Goal: Task Accomplishment & Management: Complete application form

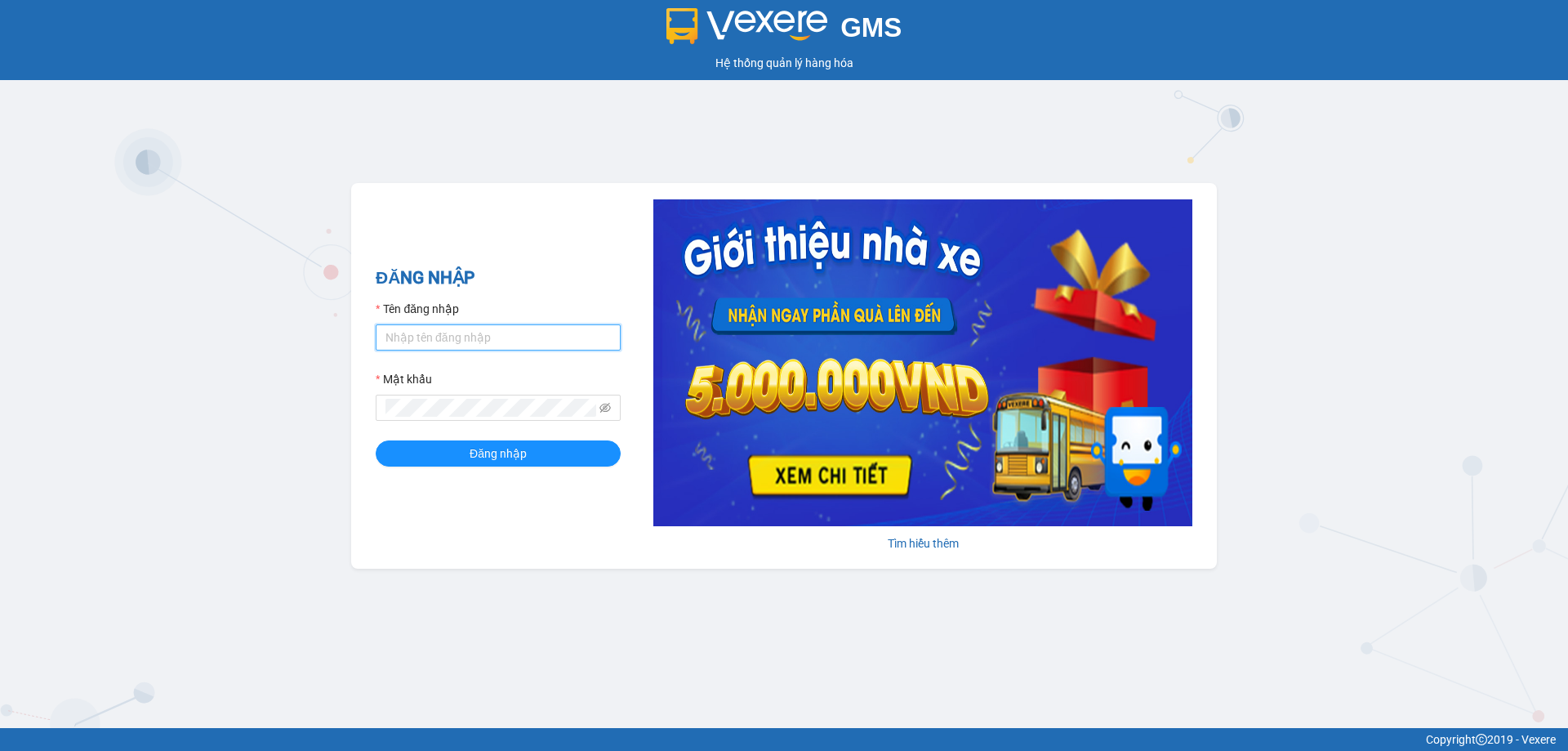
click at [545, 335] on input "Tên đăng nhập" at bounding box center [498, 337] width 245 height 26
type input "phandinhhuy.apq"
click at [375, 440] on button "Đăng nhập" at bounding box center [498, 453] width 245 height 26
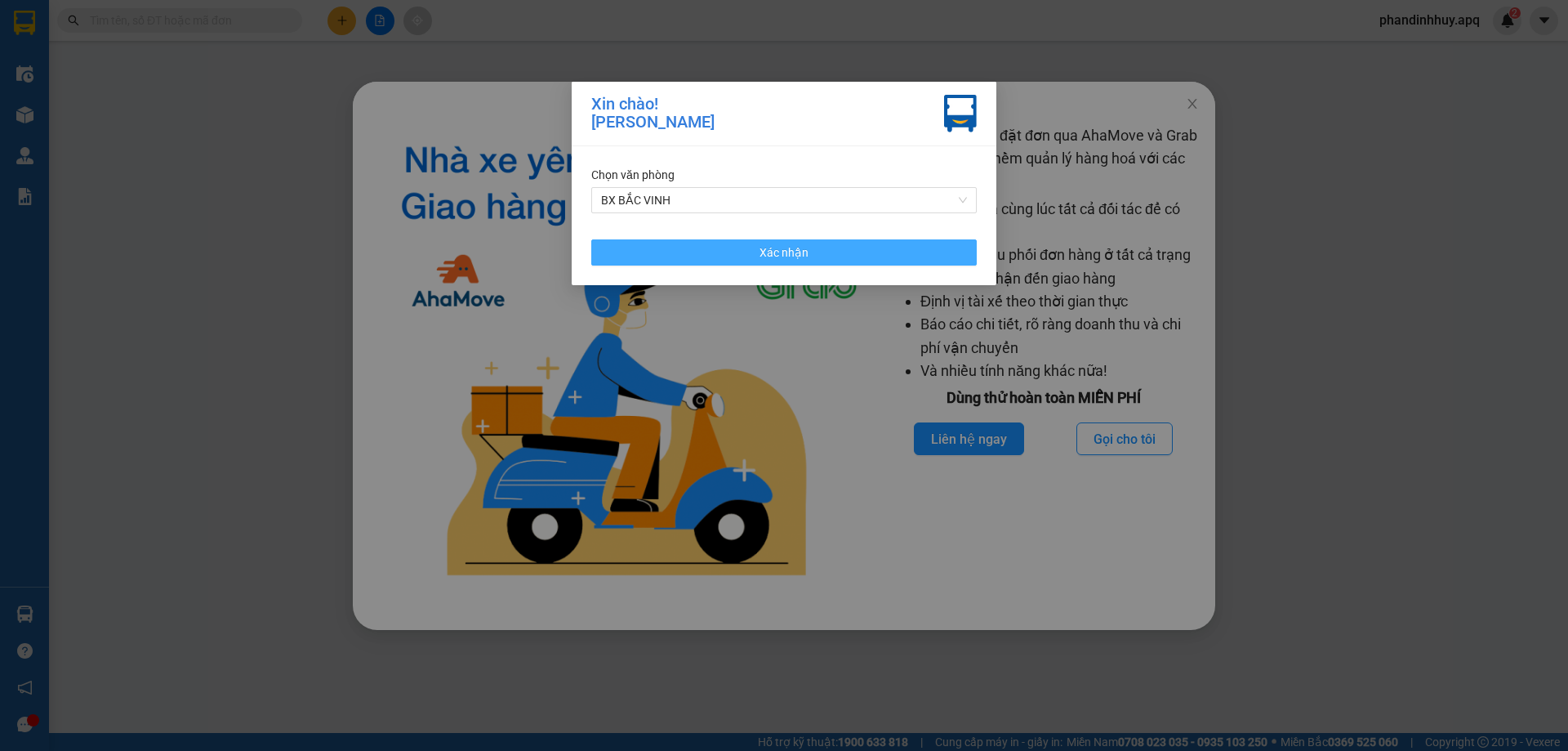
click at [913, 261] on button "Xác nhận" at bounding box center [784, 253] width 385 height 26
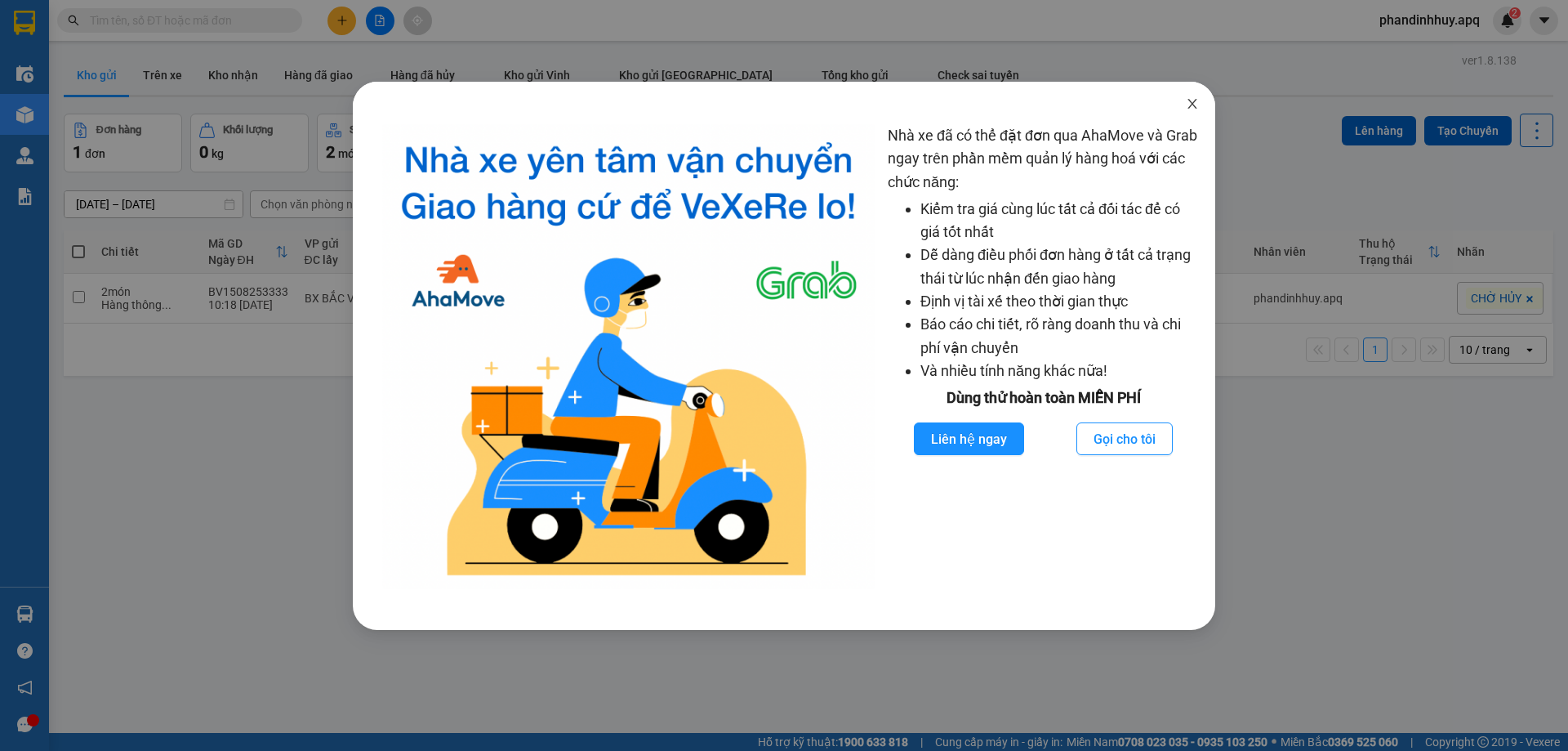
click at [1192, 103] on icon "close" at bounding box center [1192, 104] width 9 height 10
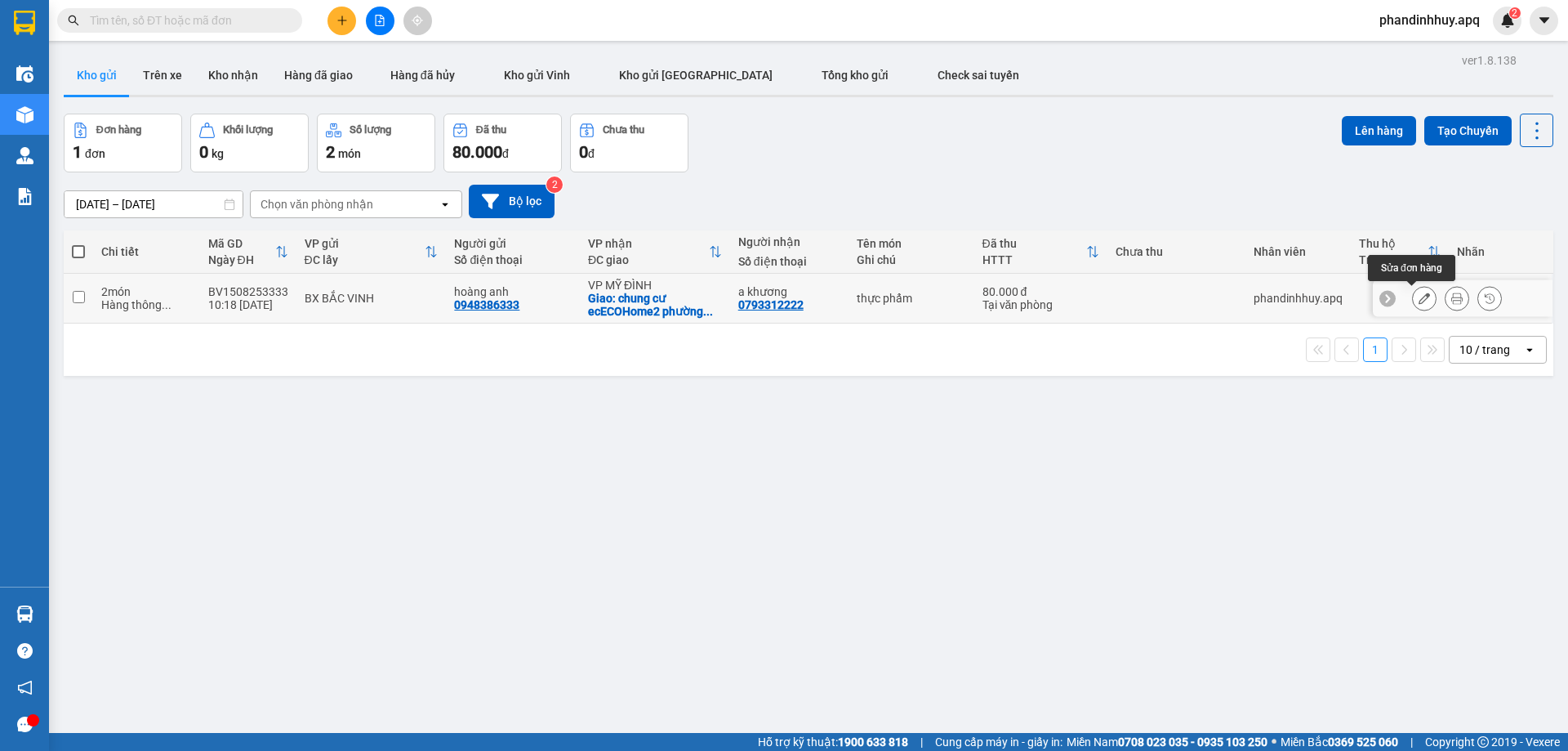
click at [1419, 299] on icon at bounding box center [1425, 299] width 11 height 11
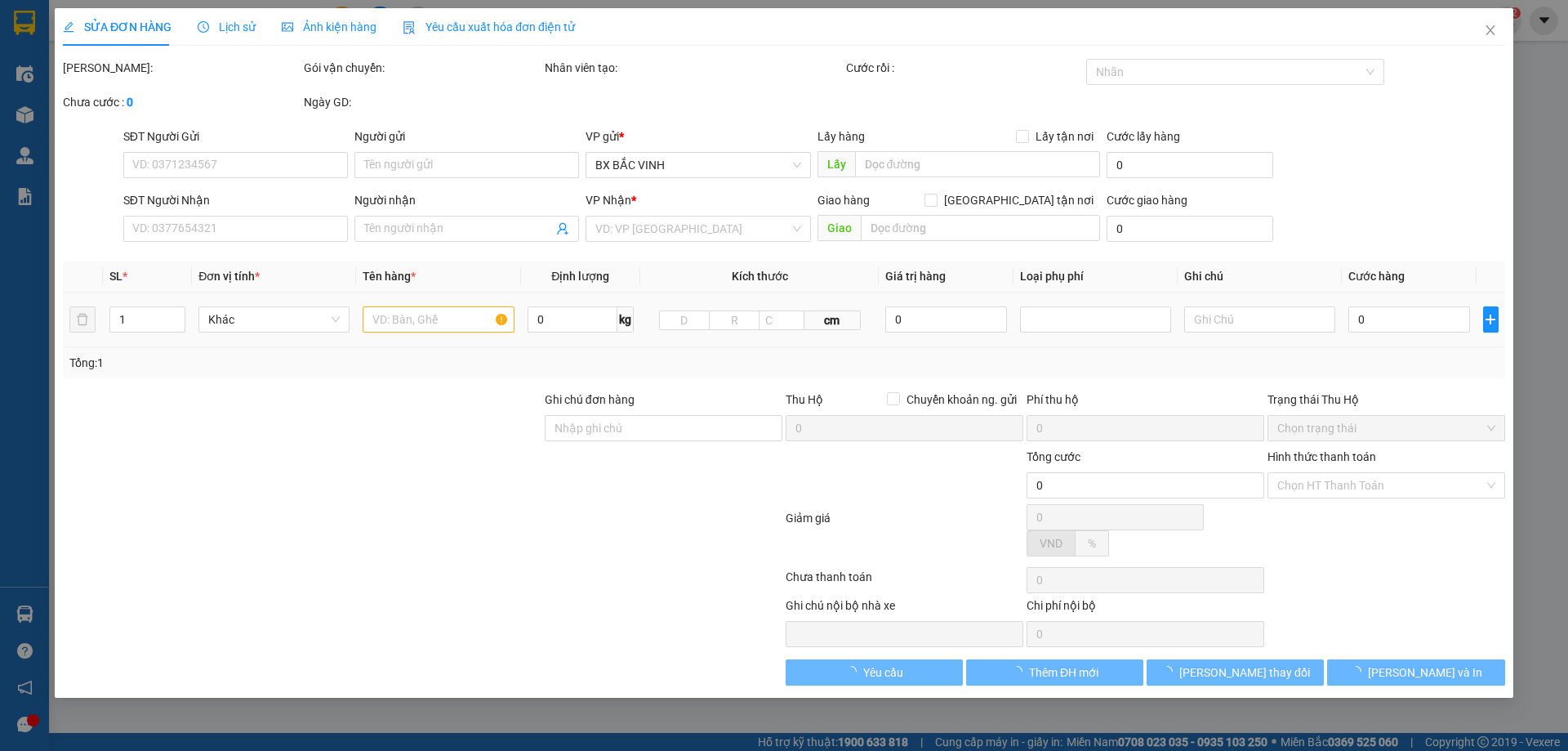
type input "0948386333"
type input "hoàng anh"
type input "0793312222"
type input "a khương"
checkbox input "true"
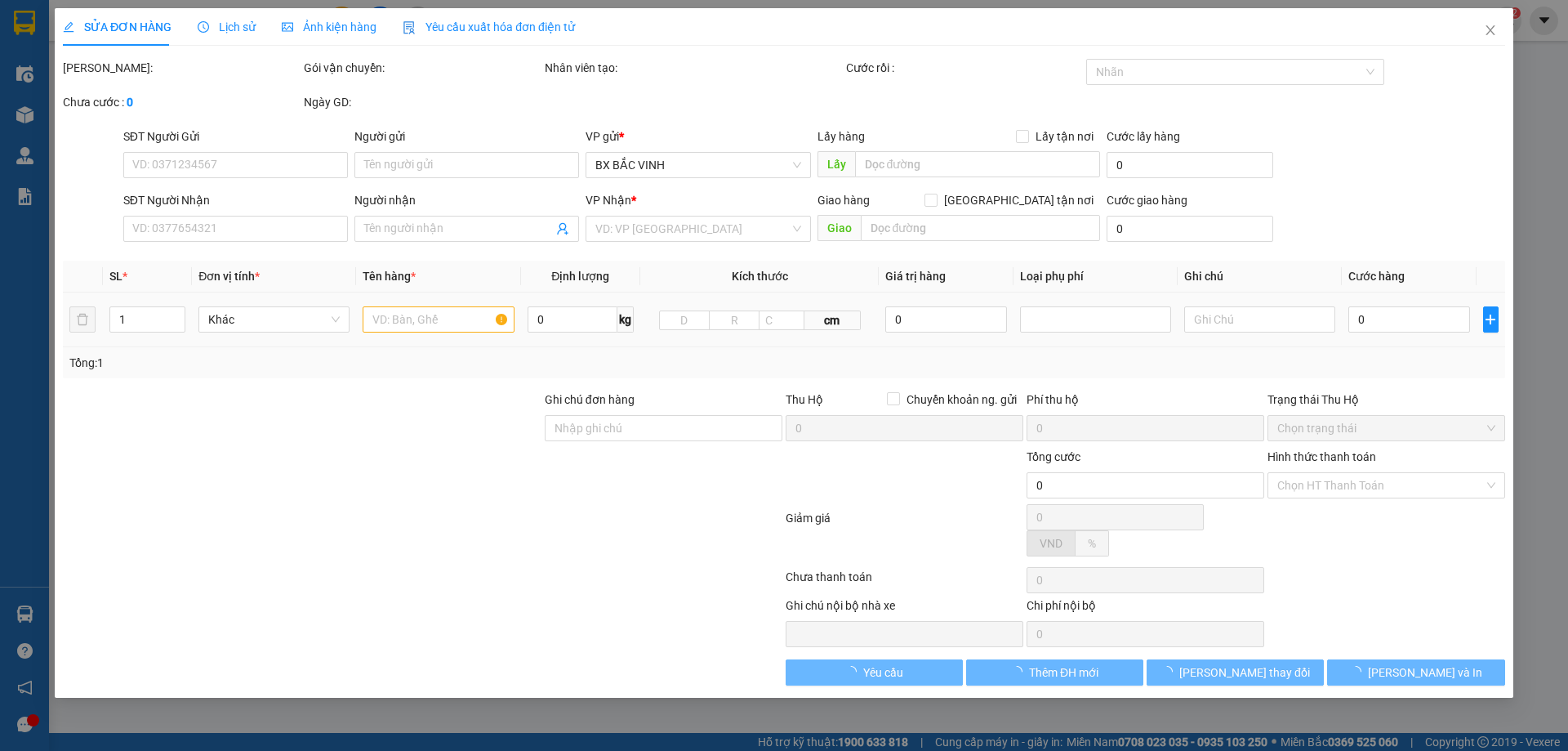
type input "chung cư ecECOHome2 phường đồng ngạc bác từ liêm HN"
type input "80.000"
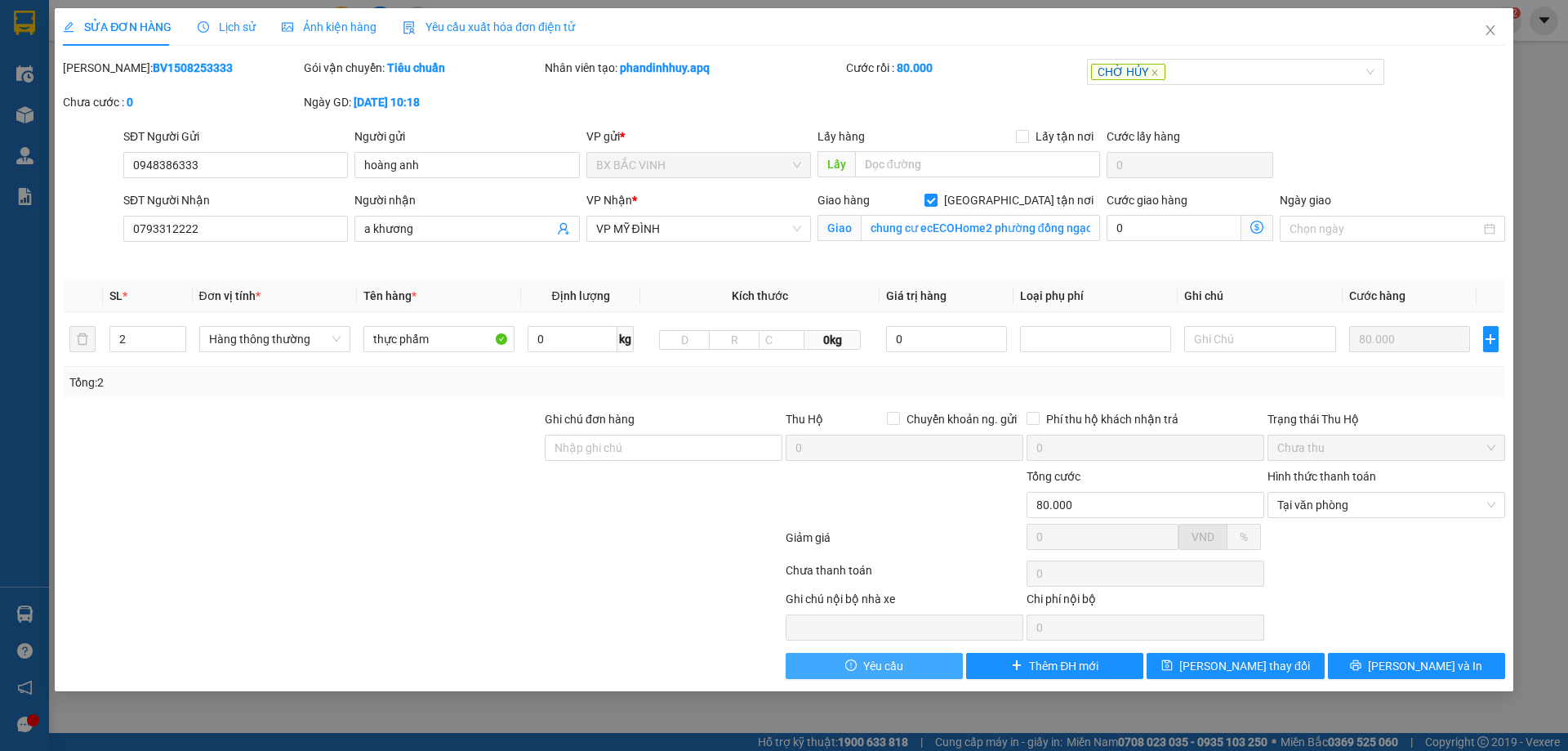
click at [892, 663] on span "Yêu cầu" at bounding box center [883, 666] width 40 height 18
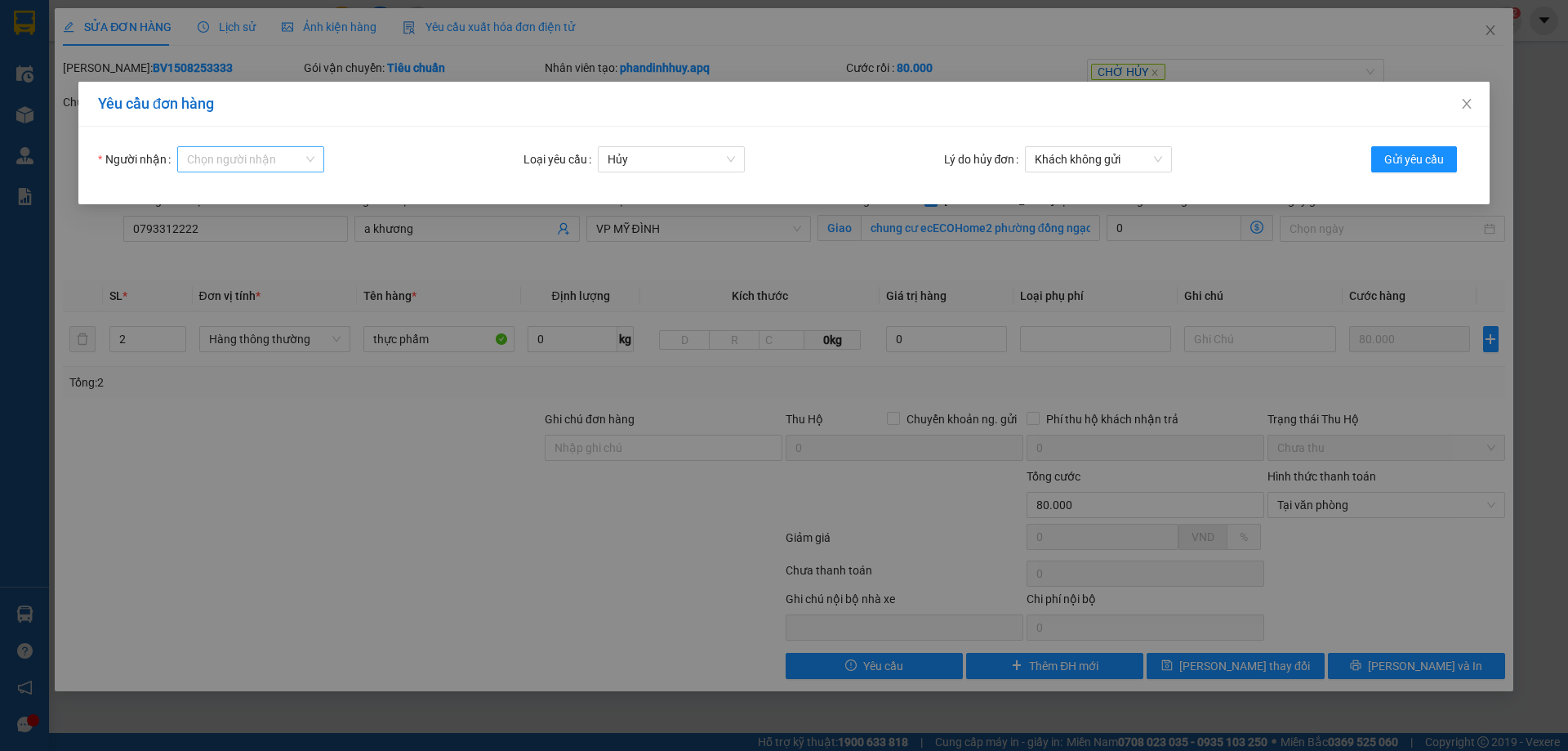
click at [313, 158] on div "Chọn người nhận" at bounding box center [251, 160] width 147 height 26
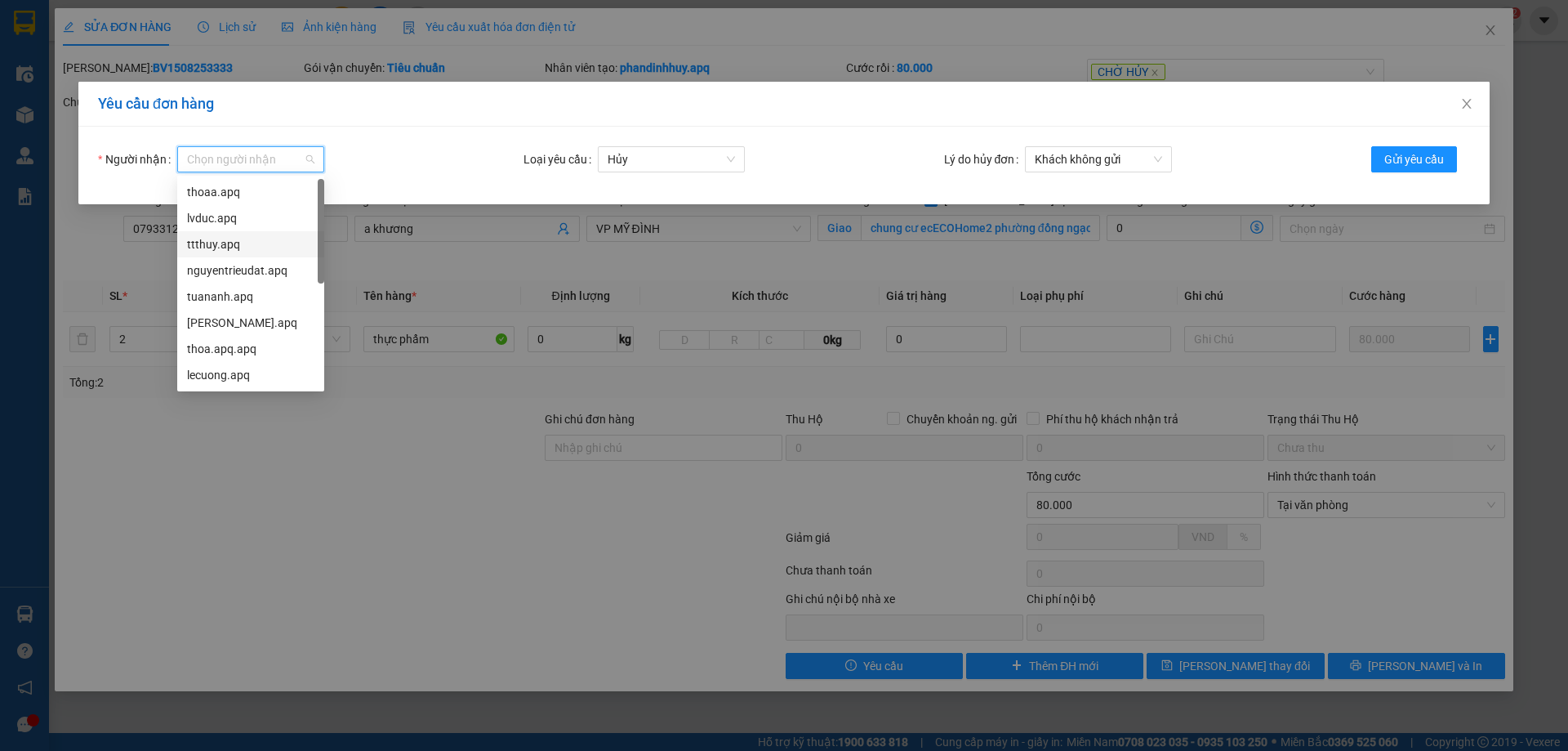
click at [257, 243] on div "ttthuy.apq" at bounding box center [251, 245] width 128 height 18
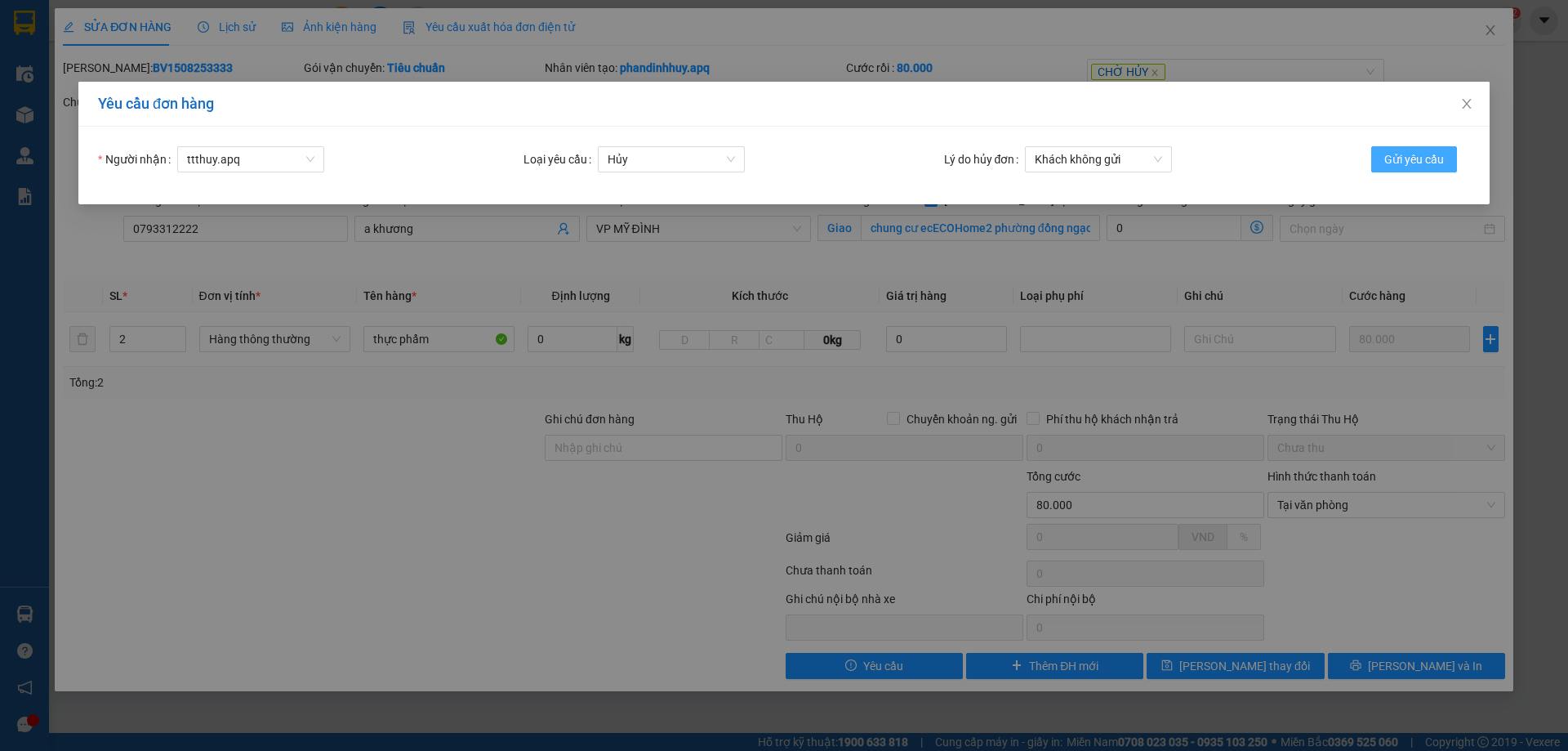
click at [1424, 157] on span "Gửi yêu cầu" at bounding box center [1414, 160] width 60 height 18
